Goal: Task Accomplishment & Management: Manage account settings

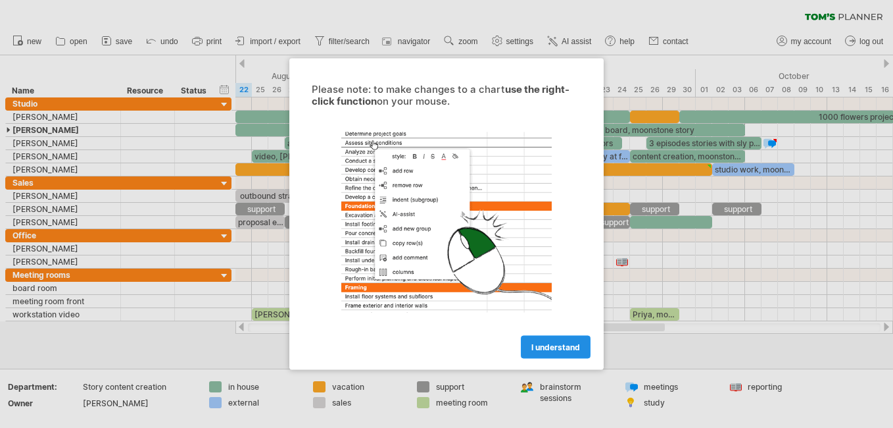
click at [578, 351] on span "I understand" at bounding box center [556, 347] width 49 height 10
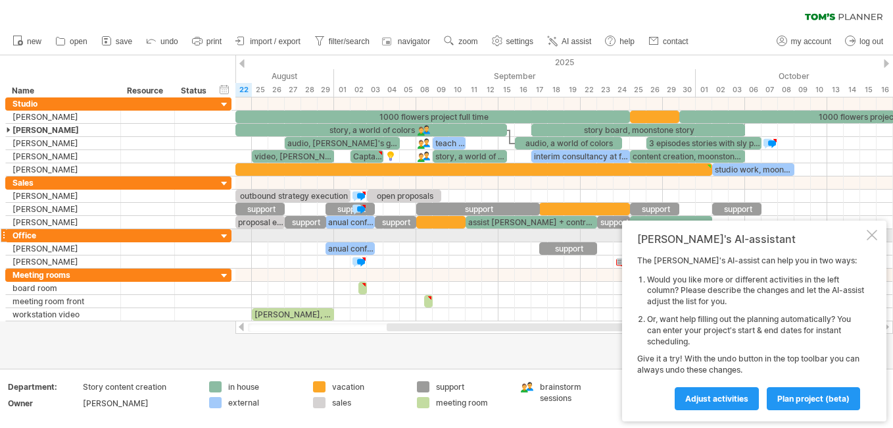
click at [866, 237] on div "[PERSON_NAME]'s AI-assistant The [PERSON_NAME]'s AI-assist can help you in two …" at bounding box center [754, 320] width 264 height 201
click at [869, 236] on div at bounding box center [872, 235] width 11 height 11
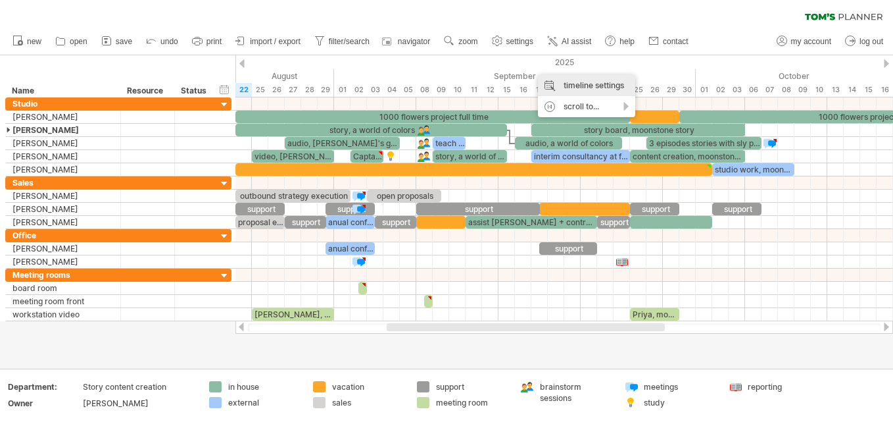
click at [560, 86] on div "timeline settings" at bounding box center [586, 85] width 97 height 21
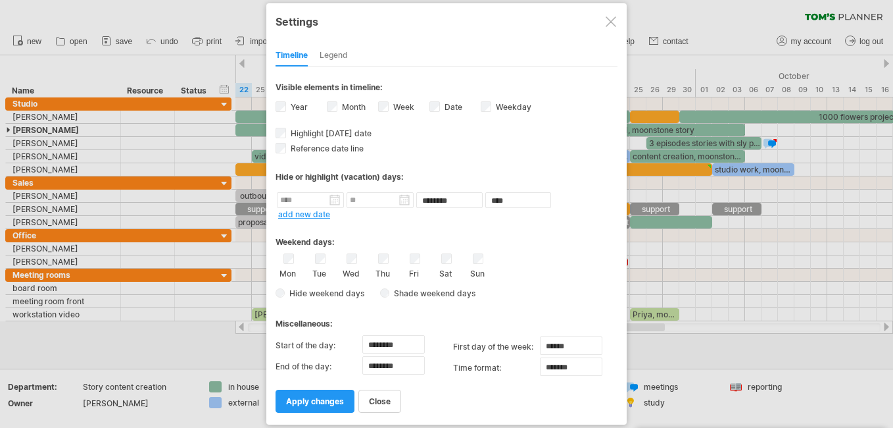
select select "*"
select select "**"
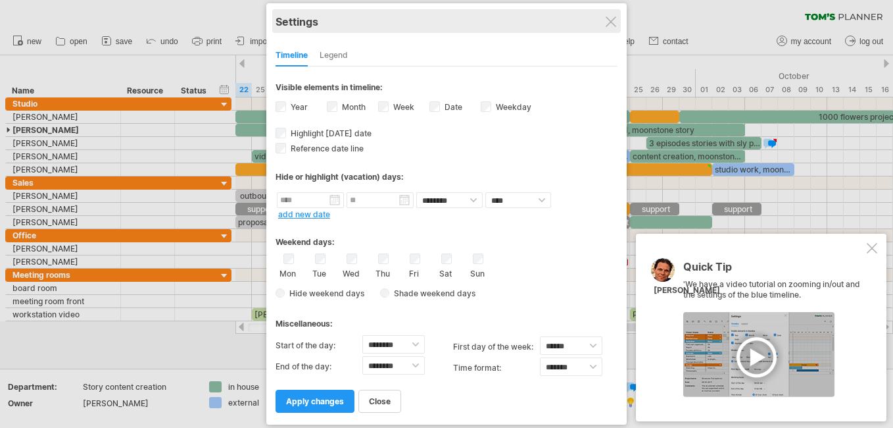
click at [618, 17] on div "Settings" at bounding box center [447, 21] width 342 height 24
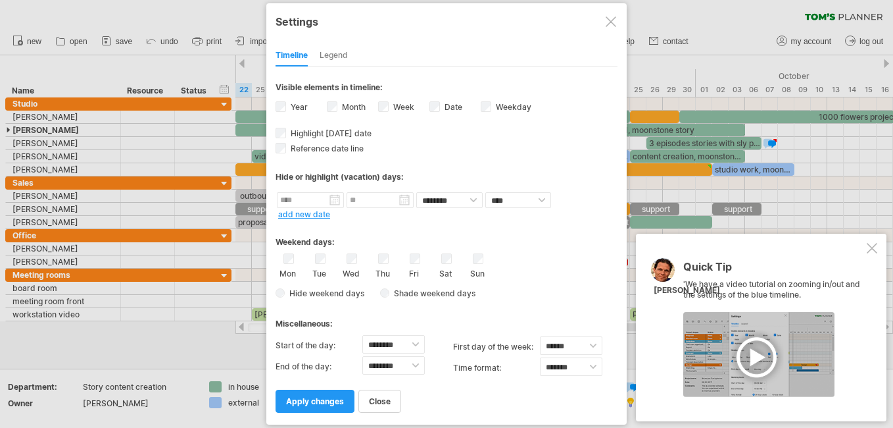
click at [608, 26] on div at bounding box center [611, 21] width 11 height 11
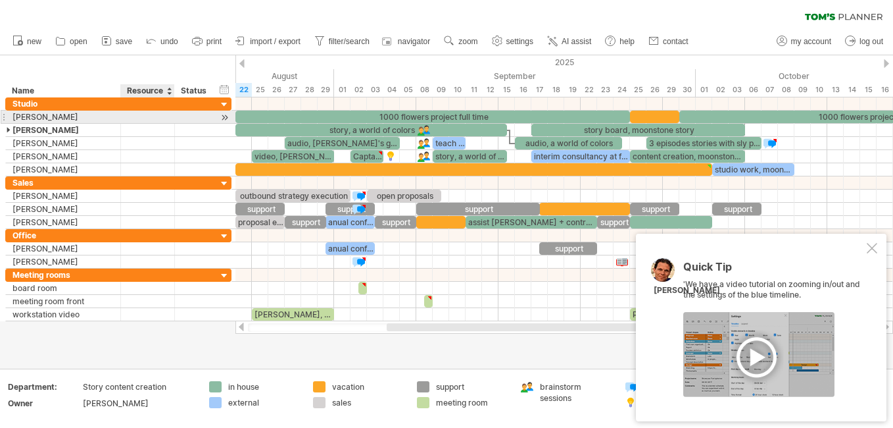
click at [147, 116] on div at bounding box center [148, 117] width 40 height 13
click at [0, 0] on input "text" at bounding box center [0, 0] width 0 height 0
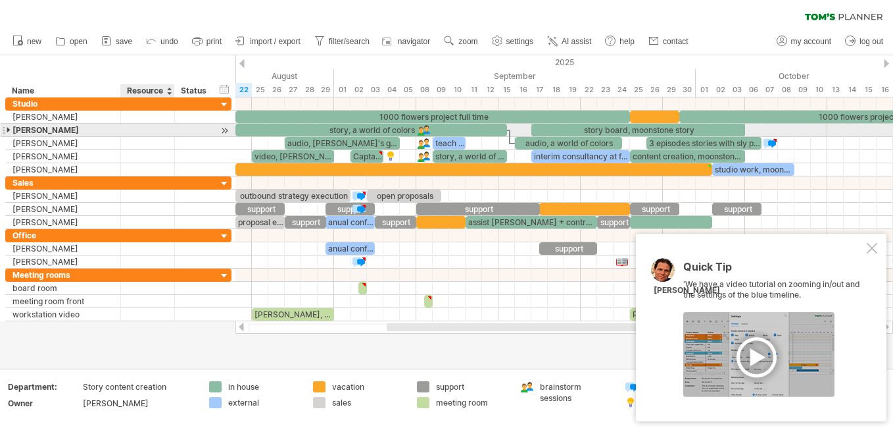
click at [146, 134] on div at bounding box center [148, 130] width 40 height 13
click at [197, 118] on div at bounding box center [196, 117] width 29 height 13
click at [0, 0] on input "text" at bounding box center [0, 0] width 0 height 0
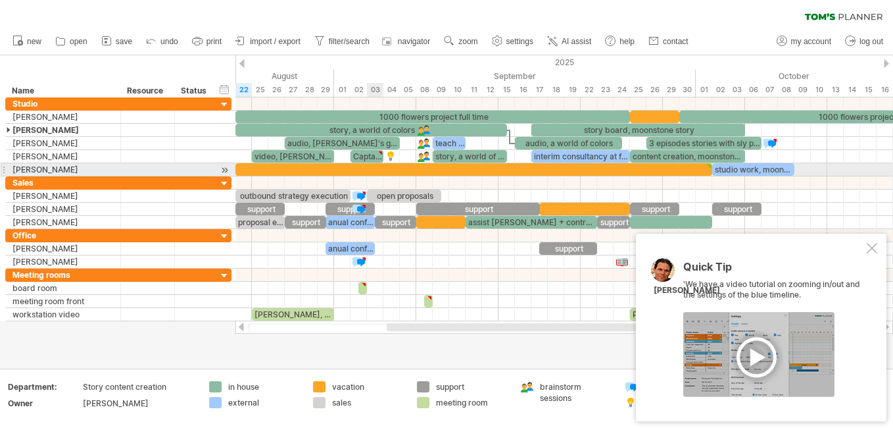
type textarea "**********"
